Goal: Find contact information: Find contact information

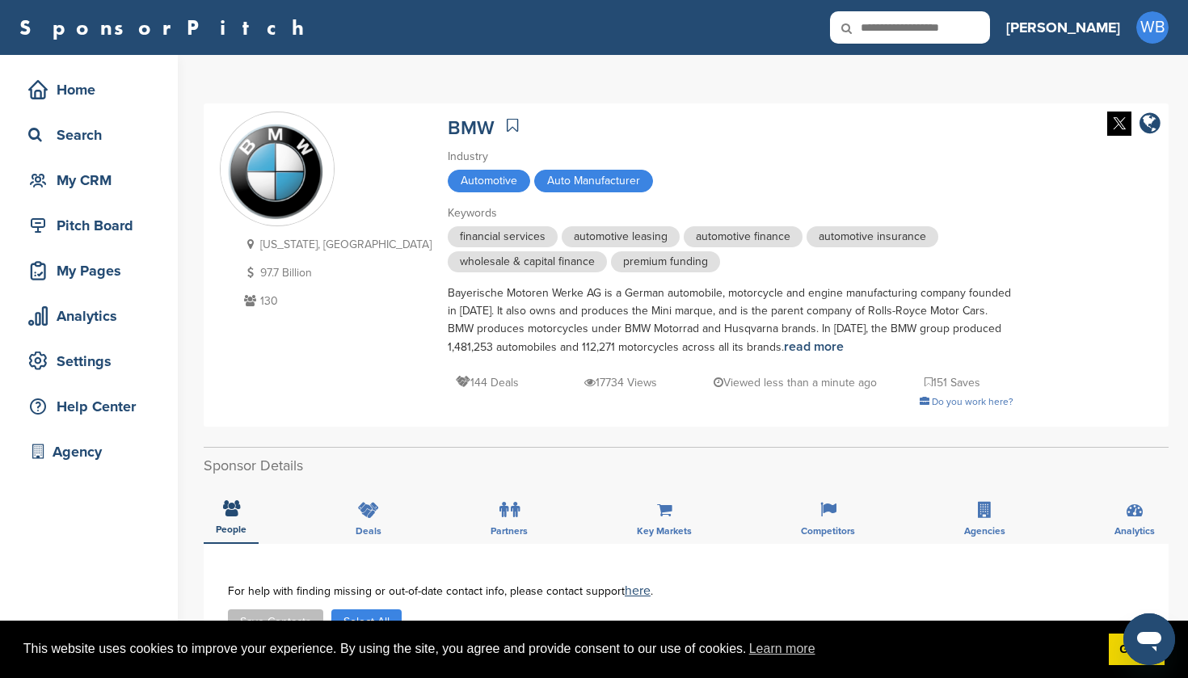
click at [965, 33] on input "text" at bounding box center [910, 27] width 160 height 32
type input "*"
type input "*******"
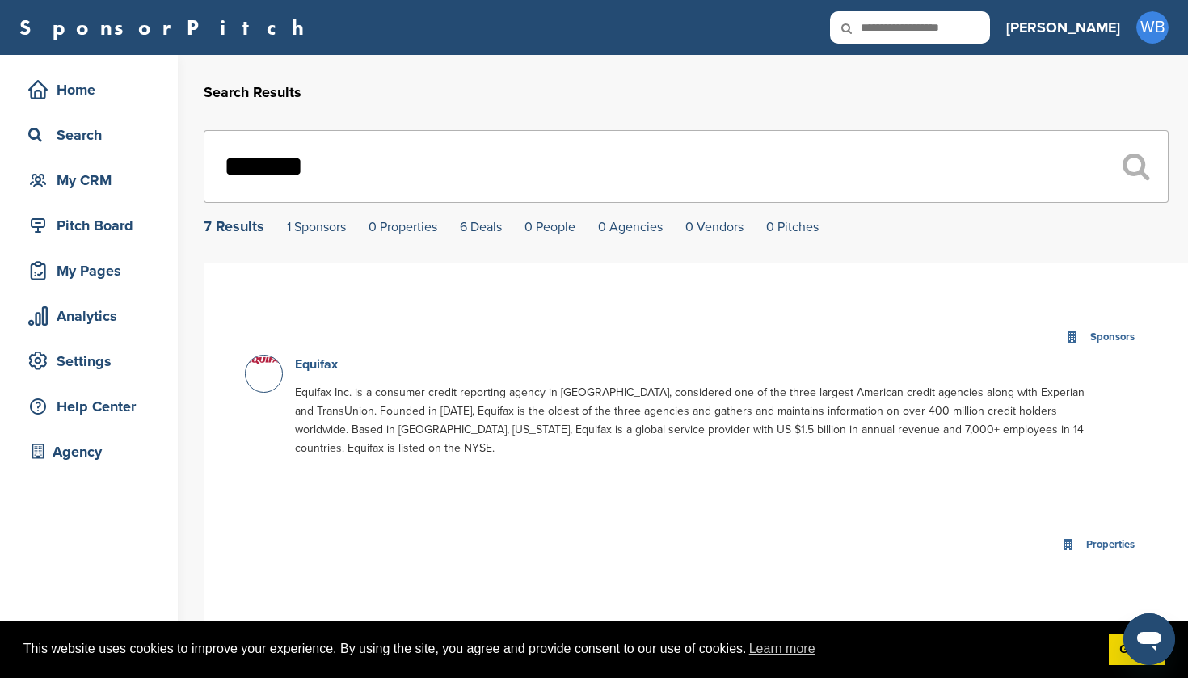
click at [314, 364] on link "Equifax" at bounding box center [316, 364] width 43 height 16
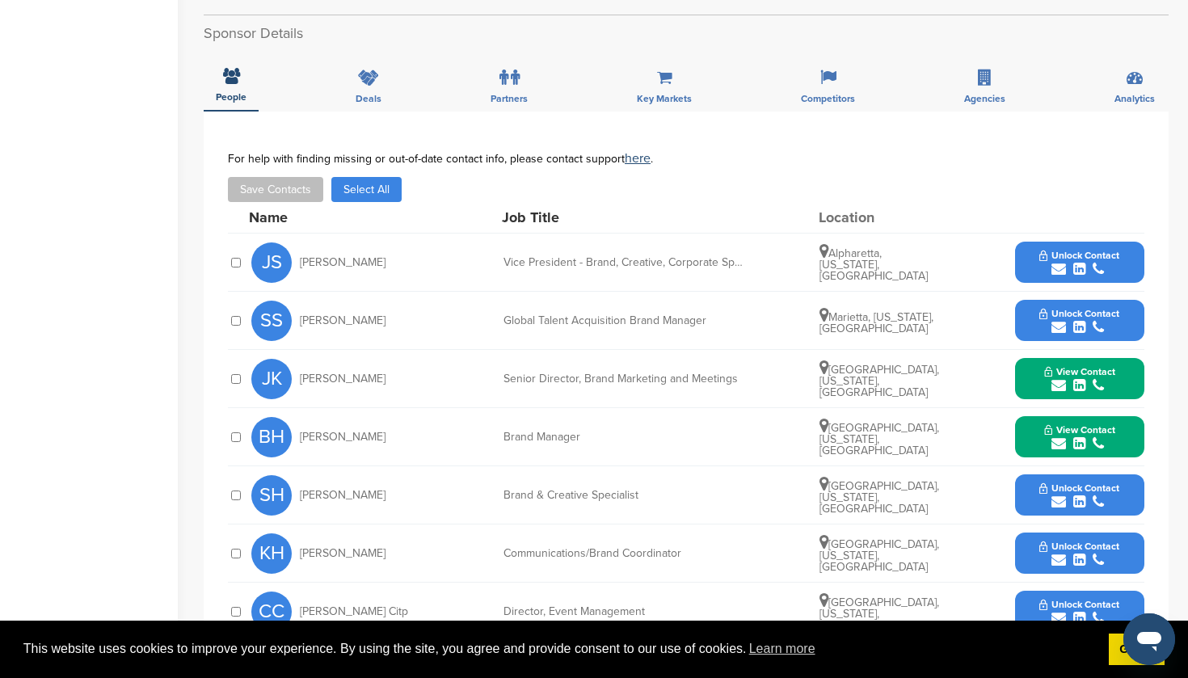
scroll to position [528, 0]
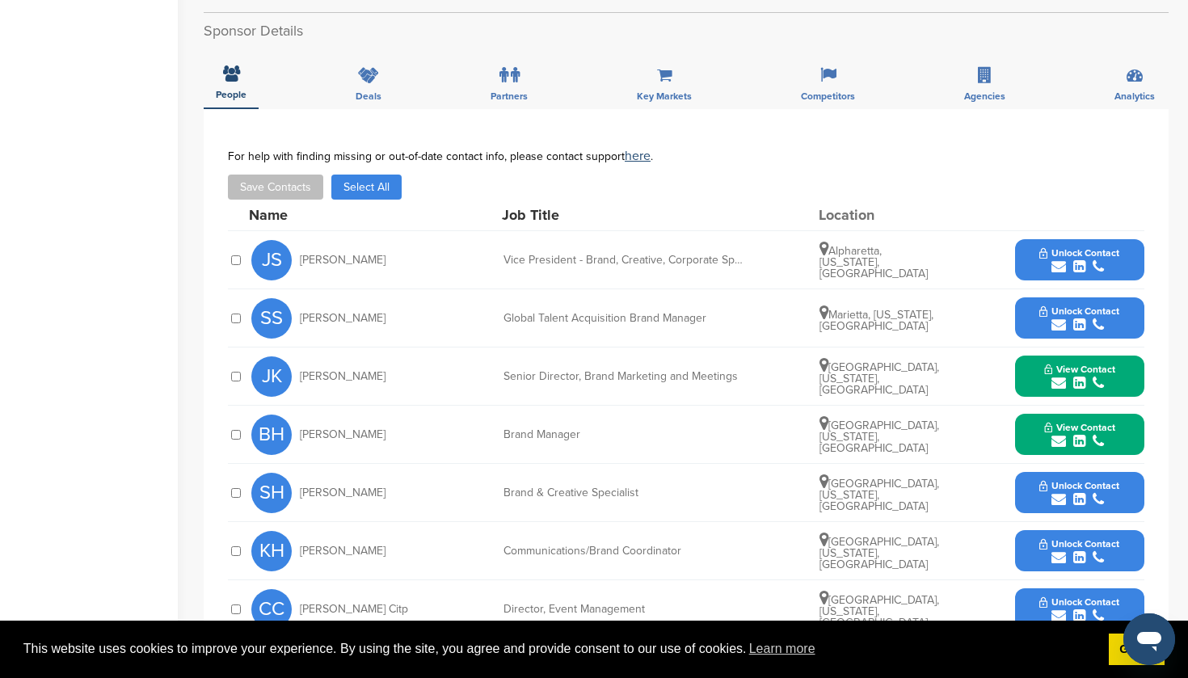
click at [1070, 371] on span "View Contact" at bounding box center [1079, 369] width 71 height 11
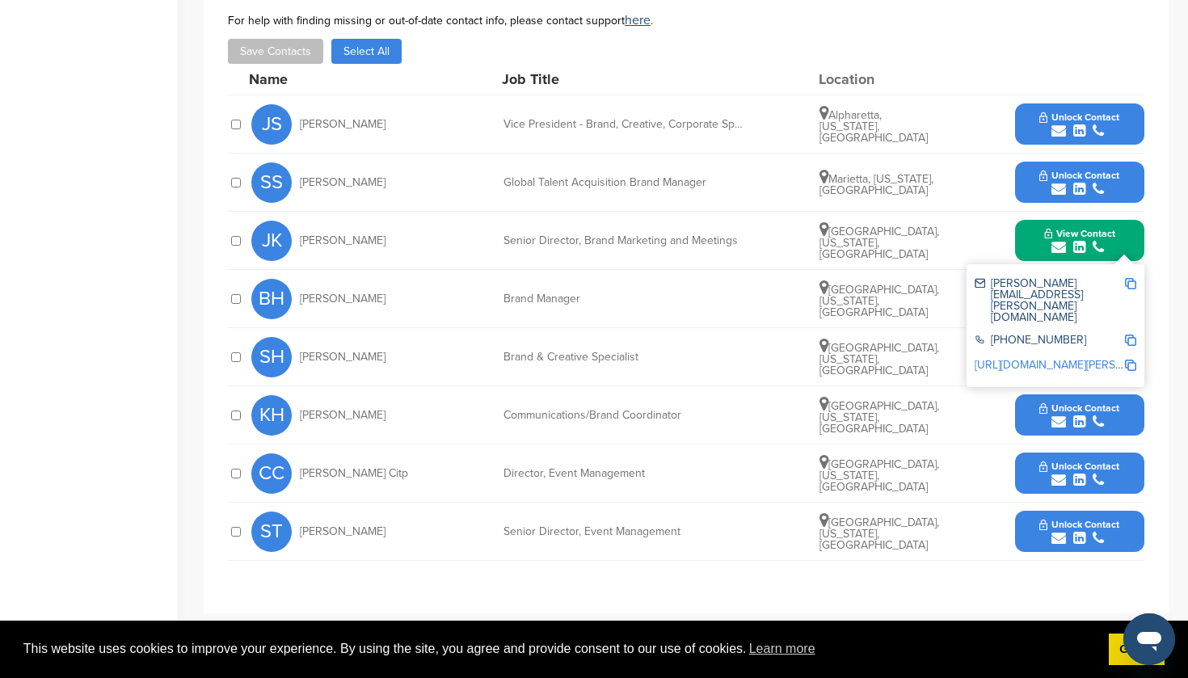
scroll to position [664, 0]
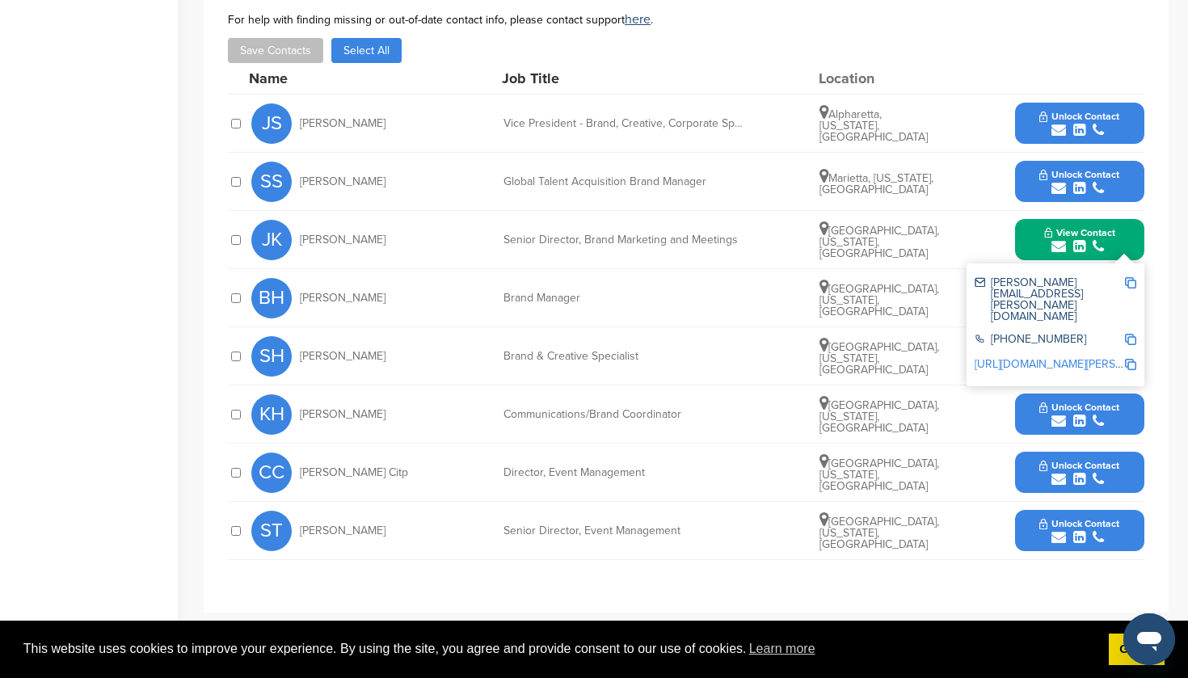
click at [1071, 116] on span "Unlock Contact" at bounding box center [1079, 116] width 80 height 11
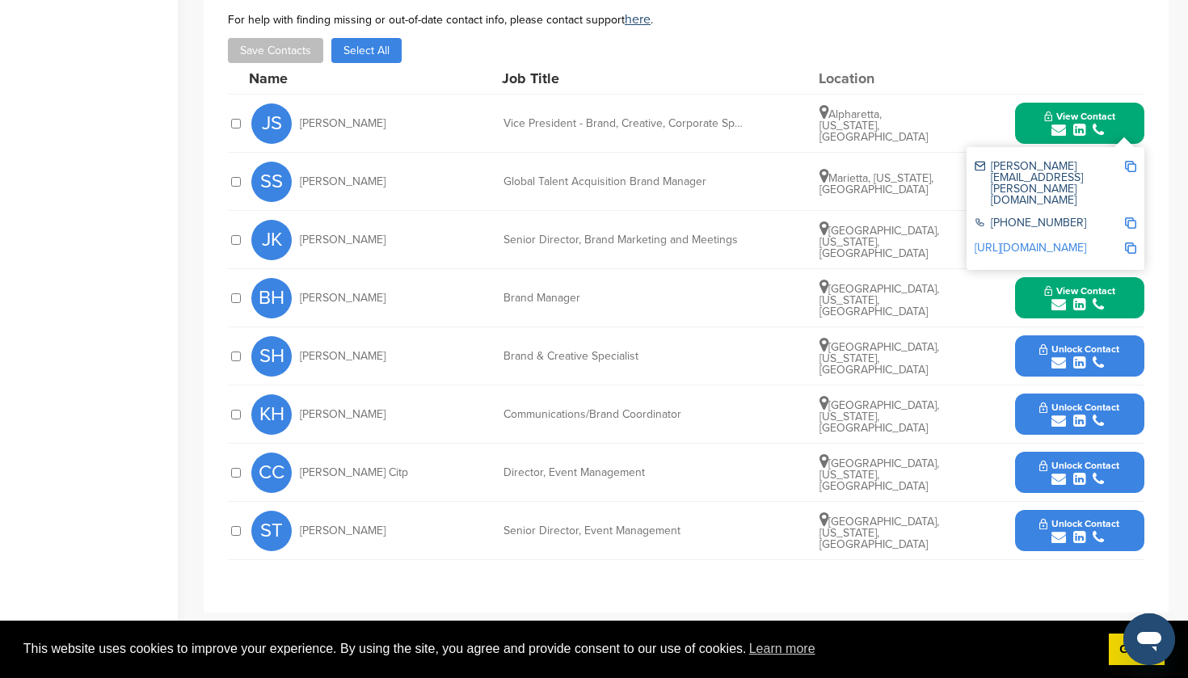
click at [1131, 165] on img at bounding box center [1130, 166] width 11 height 11
click at [1094, 250] on icon "submit" at bounding box center [1098, 246] width 11 height 15
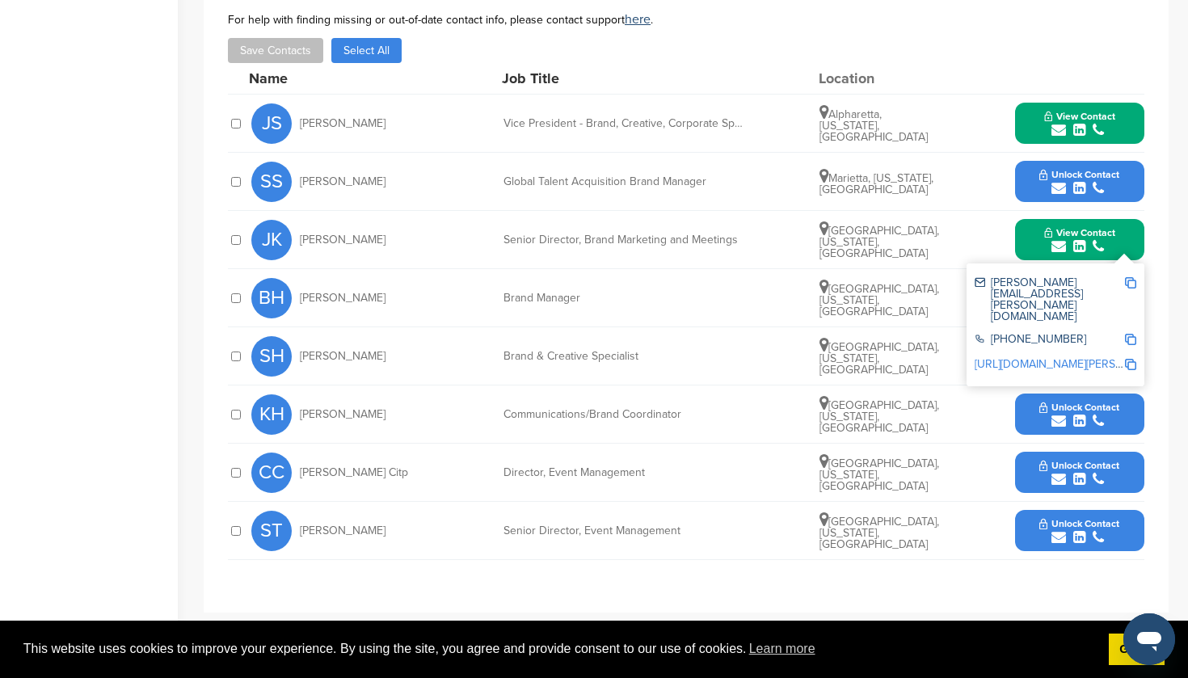
click at [1132, 286] on img at bounding box center [1130, 282] width 11 height 11
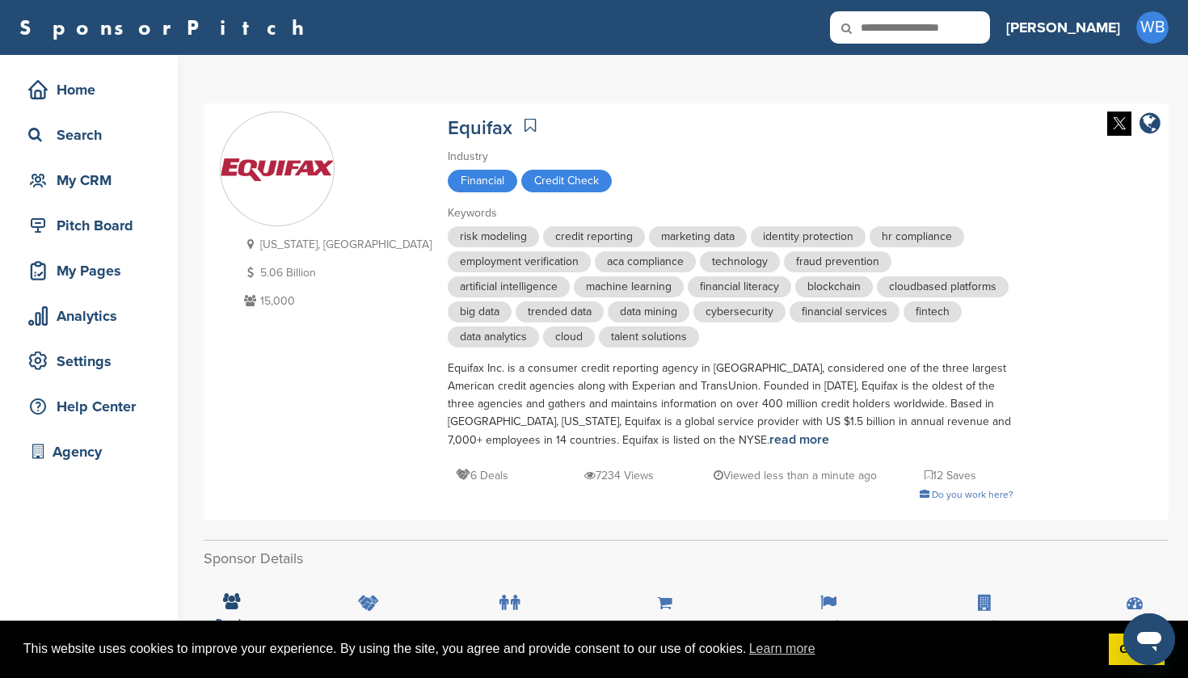
scroll to position [0, 0]
click at [975, 25] on input "text" at bounding box center [910, 27] width 160 height 32
type input "*****"
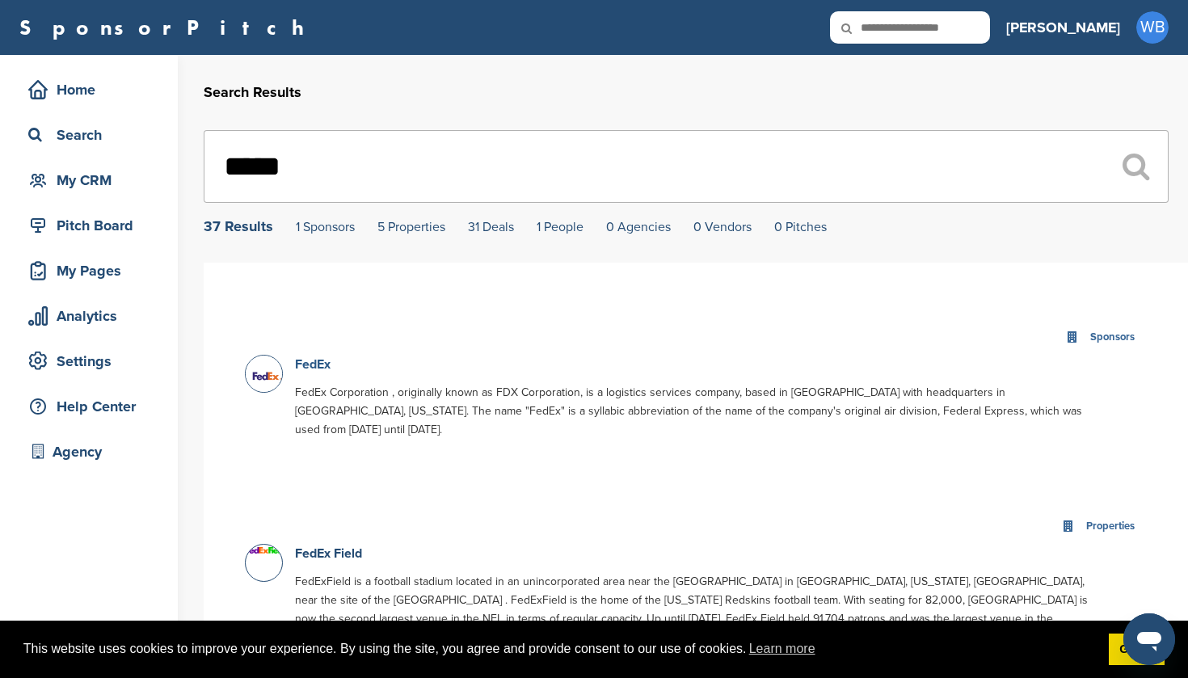
click at [313, 367] on link "FedEx" at bounding box center [313, 364] width 36 height 16
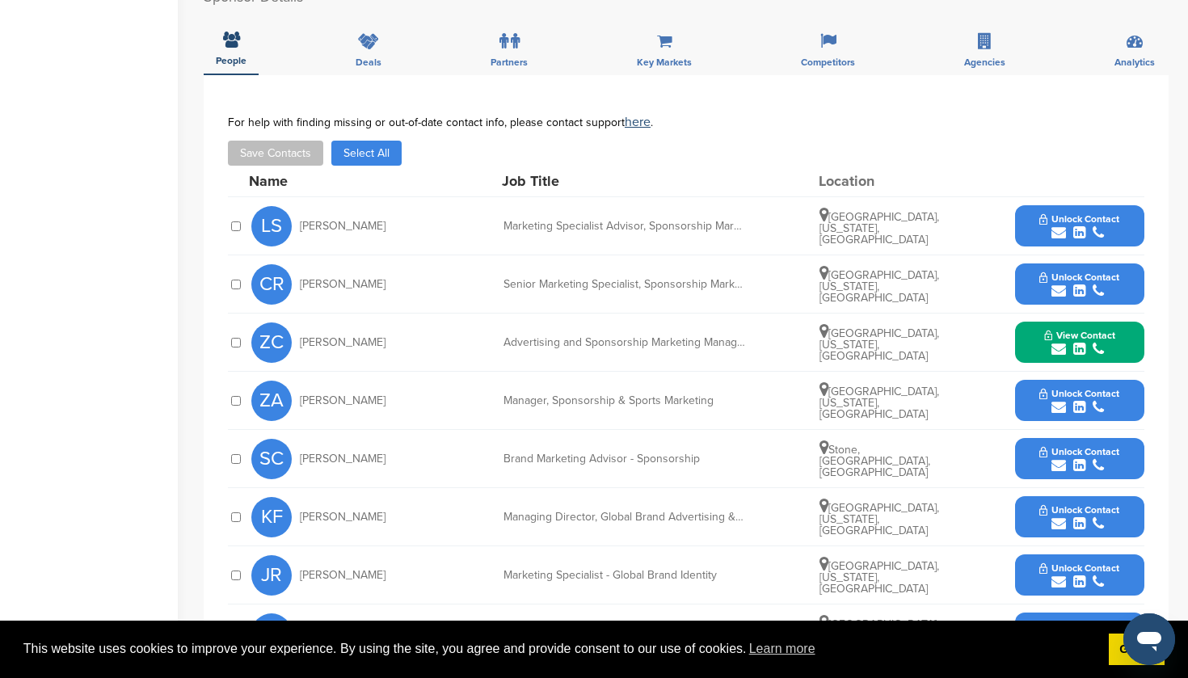
scroll to position [534, 0]
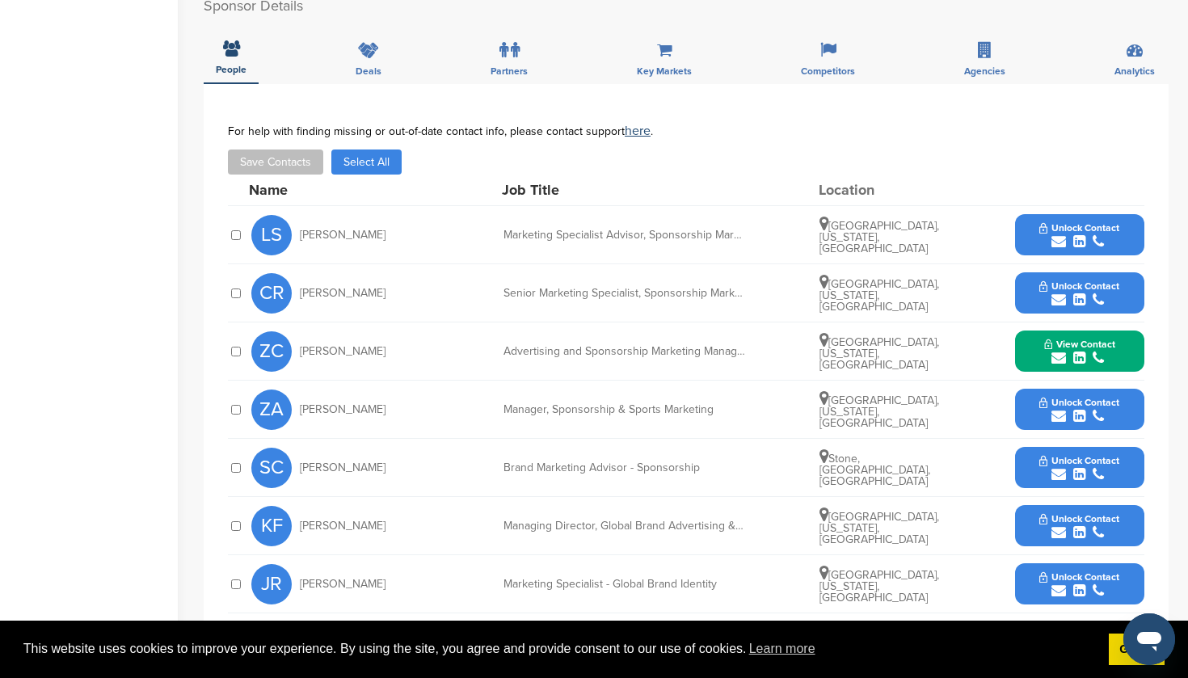
click at [1085, 339] on span "View Contact" at bounding box center [1079, 344] width 71 height 11
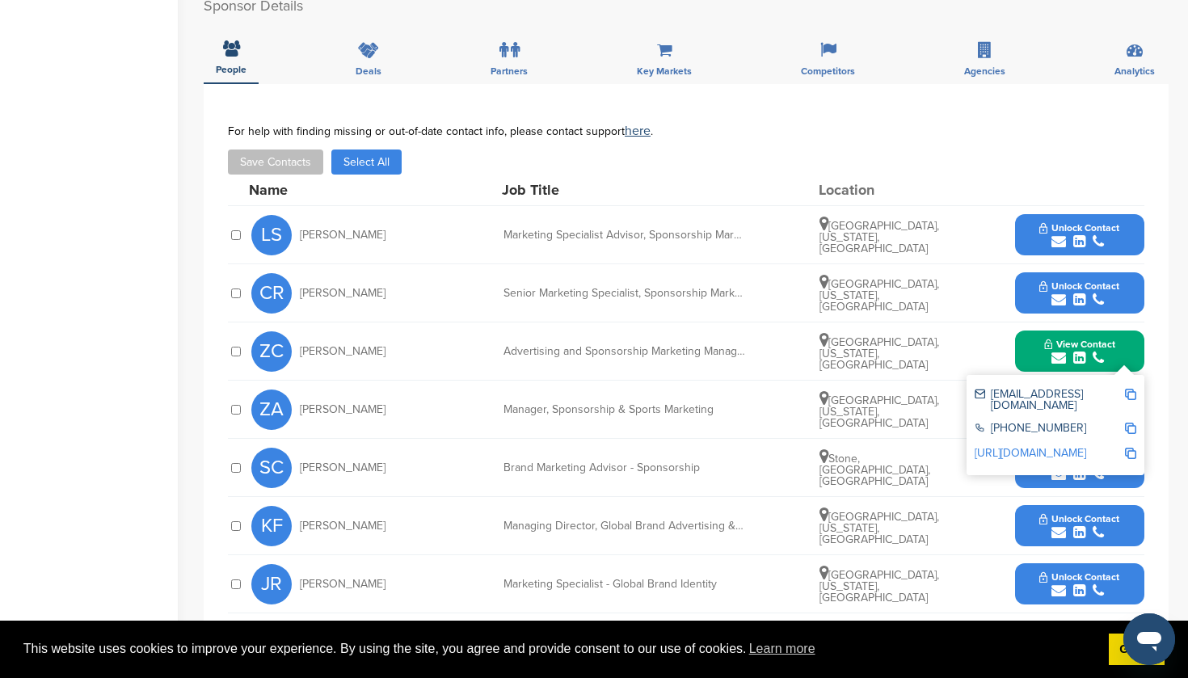
click at [1134, 389] on img at bounding box center [1130, 394] width 11 height 11
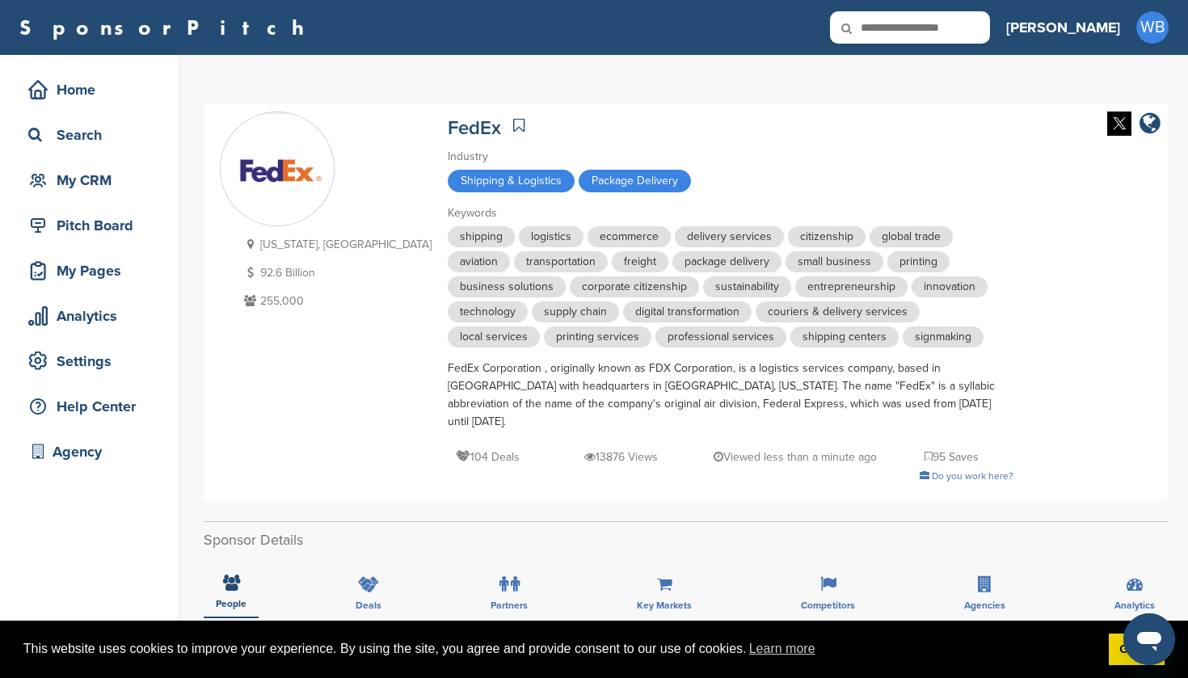
scroll to position [0, 0]
click at [885, 32] on icon at bounding box center [857, 28] width 55 height 34
click at [967, 28] on input "text" at bounding box center [910, 27] width 160 height 32
type input "*********"
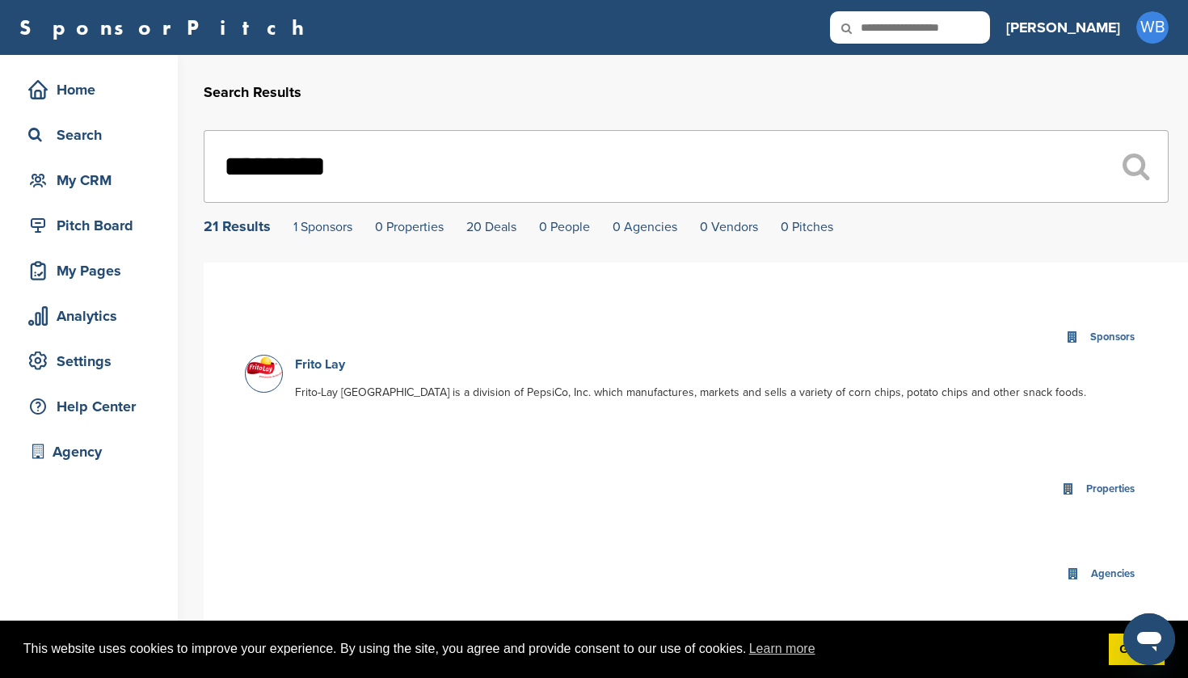
click at [333, 367] on link "Frito Lay" at bounding box center [320, 364] width 50 height 16
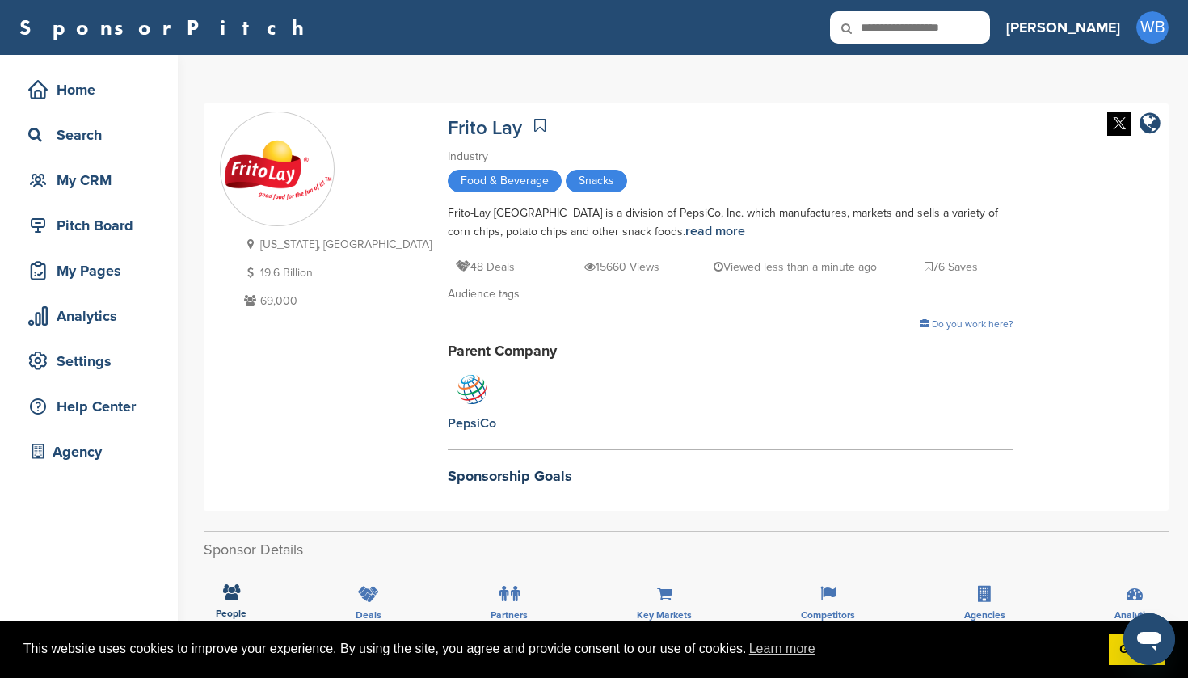
click at [990, 34] on input "text" at bounding box center [910, 27] width 160 height 32
type input "*****"
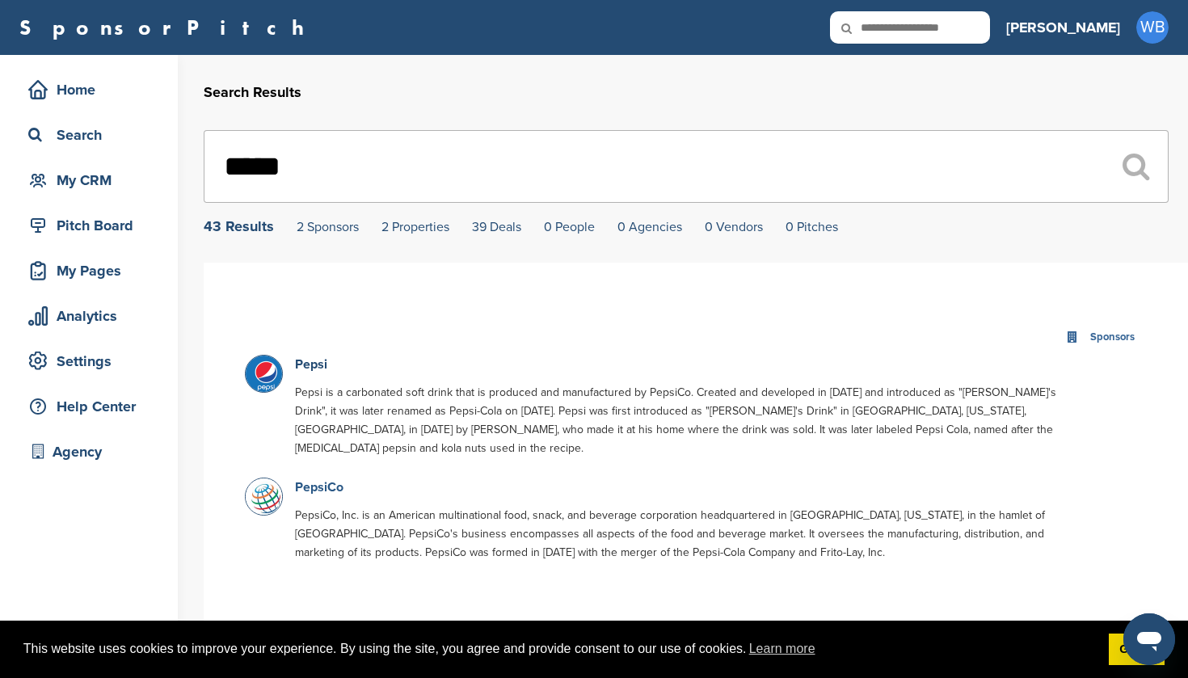
click at [312, 479] on link "PepsiCo" at bounding box center [319, 487] width 48 height 16
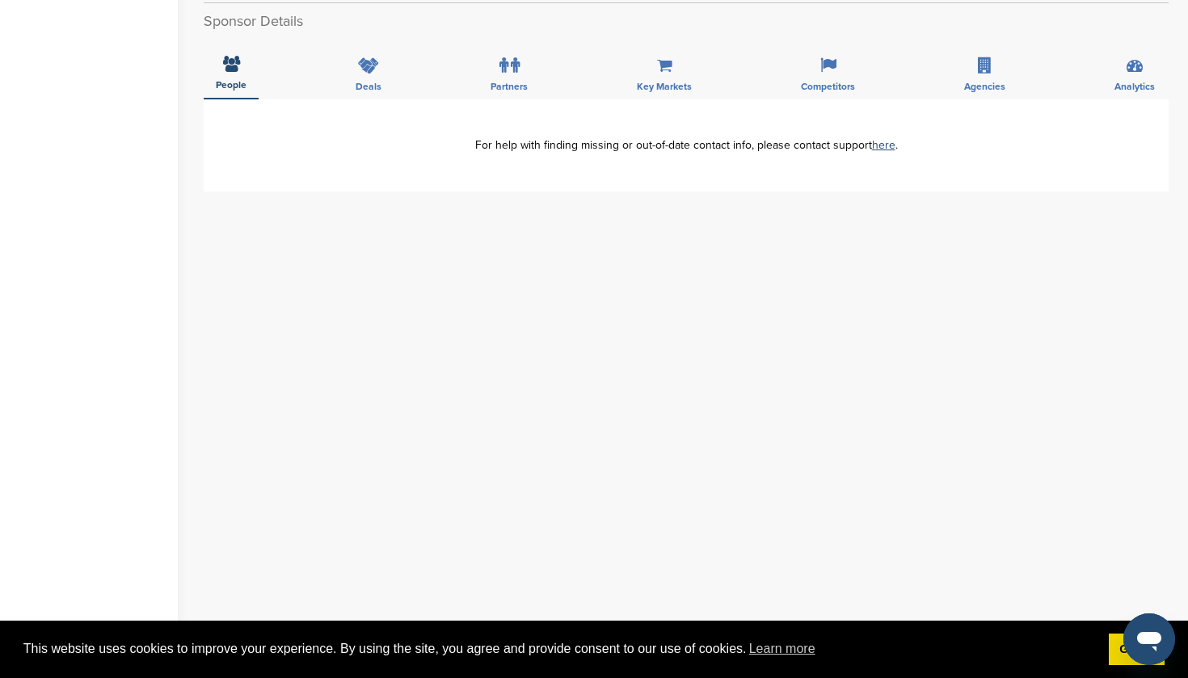
scroll to position [305, 0]
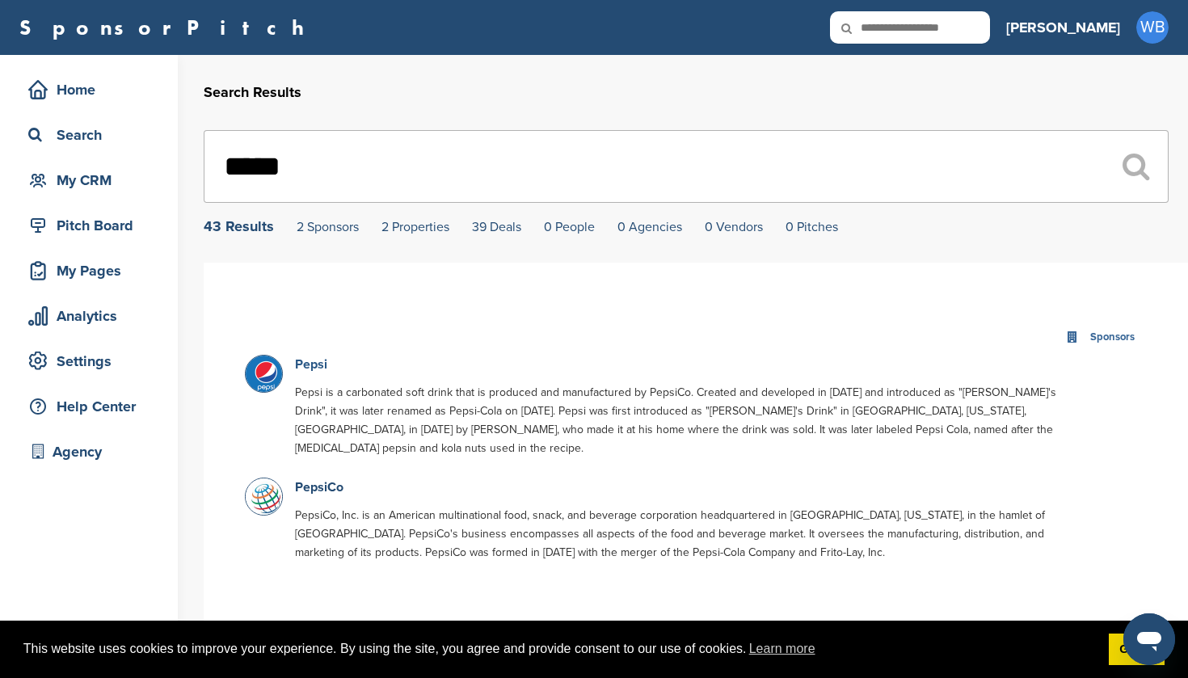
click at [301, 368] on link "Pepsi" at bounding box center [311, 364] width 32 height 16
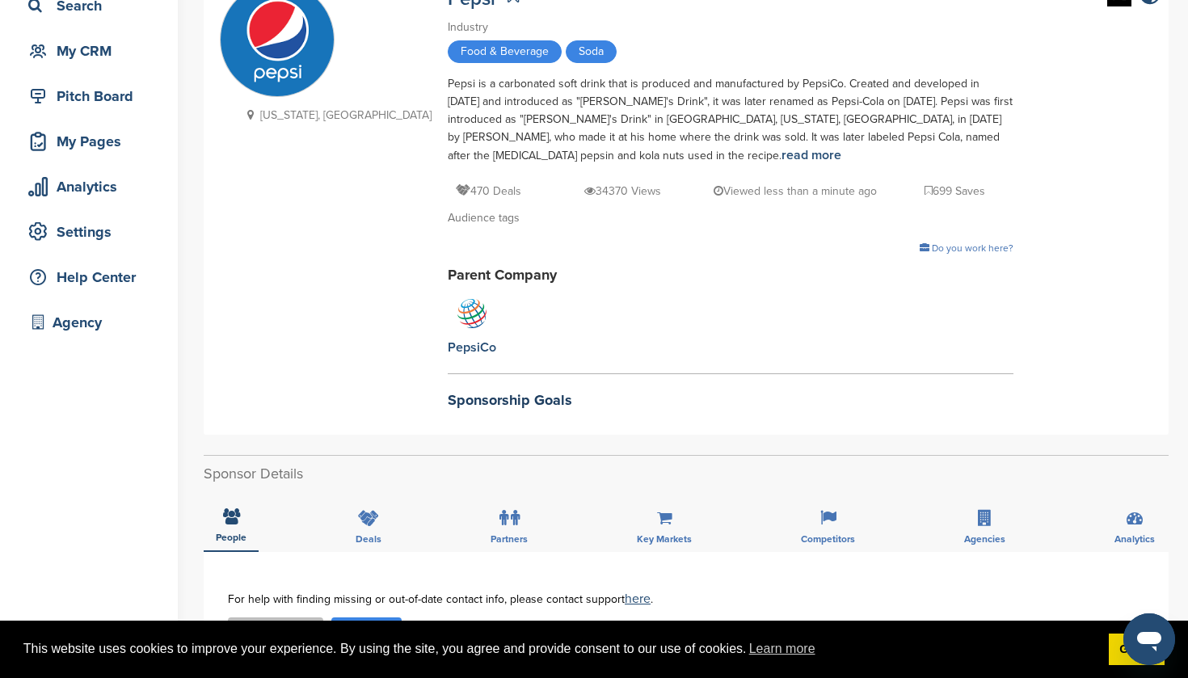
scroll to position [119, 0]
